Goal: Task Accomplishment & Management: Use online tool/utility

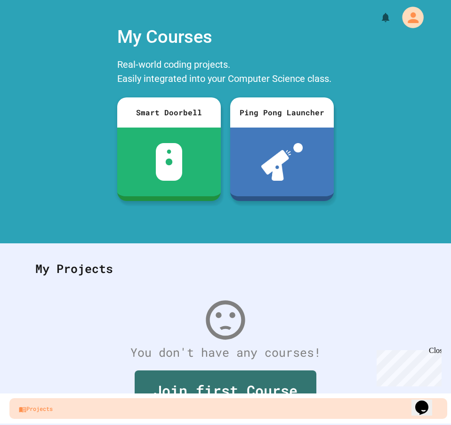
click at [405, 23] on icon "My Account" at bounding box center [413, 17] width 16 height 16
click at [295, 424] on div at bounding box center [225, 425] width 451 height 0
click at [399, 9] on button "My Account" at bounding box center [411, 17] width 25 height 25
click at [236, 424] on div at bounding box center [225, 425] width 451 height 0
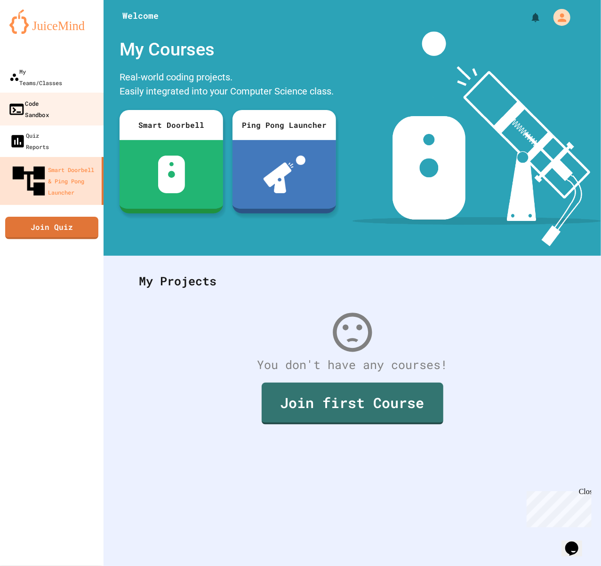
click at [66, 93] on link "Code Sandbox" at bounding box center [52, 109] width 107 height 33
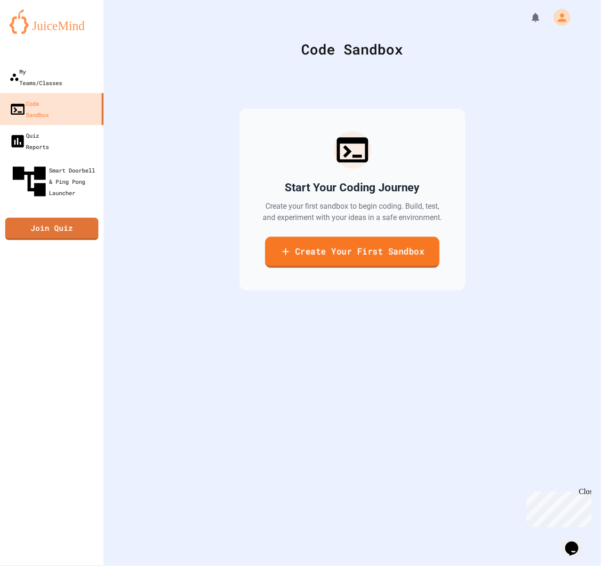
click at [420, 247] on link "Create Your First Sandbox" at bounding box center [352, 252] width 175 height 31
